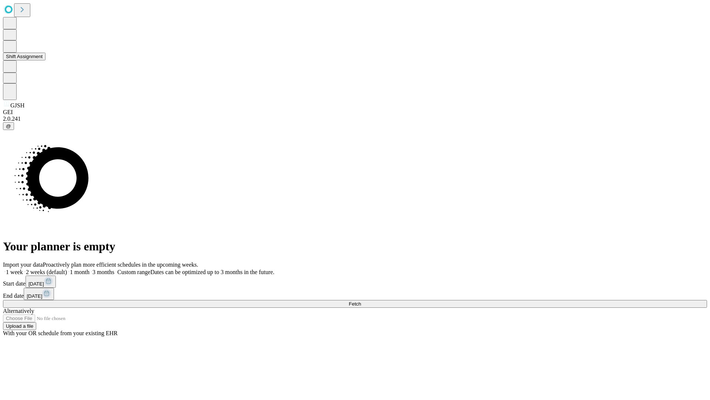
click at [46, 60] on button "Shift Assignment" at bounding box center [24, 57] width 43 height 8
